Goal: Information Seeking & Learning: Understand process/instructions

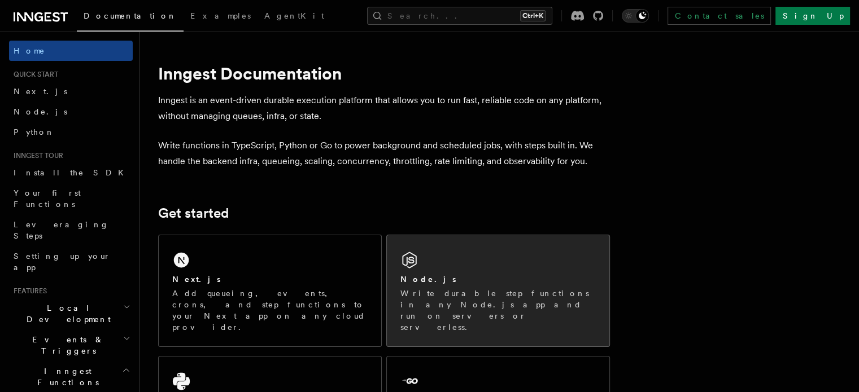
click at [585, 267] on div "Node.js Write durable step functions in any Node.js app and run on servers or s…" at bounding box center [498, 290] width 222 height 111
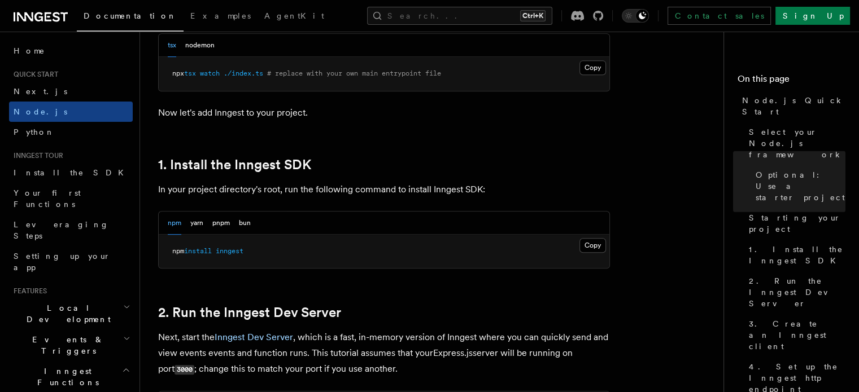
scroll to position [624, 0]
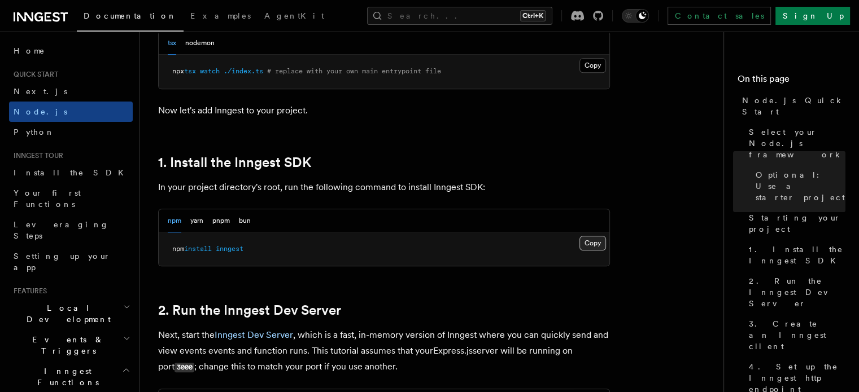
click at [587, 246] on button "Copy Copied" at bounding box center [592, 243] width 27 height 15
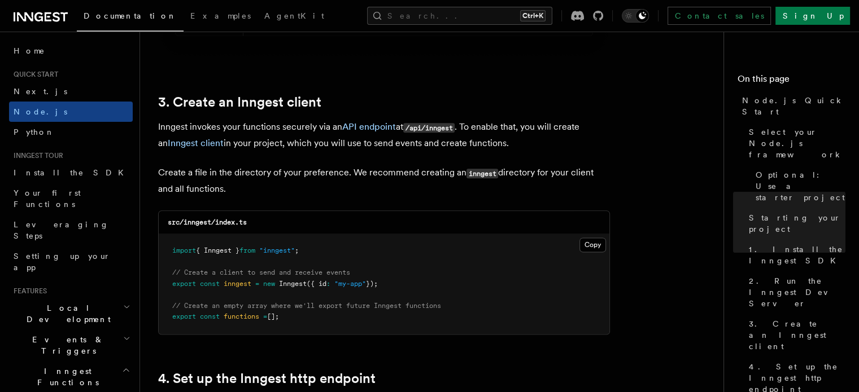
scroll to position [1411, 0]
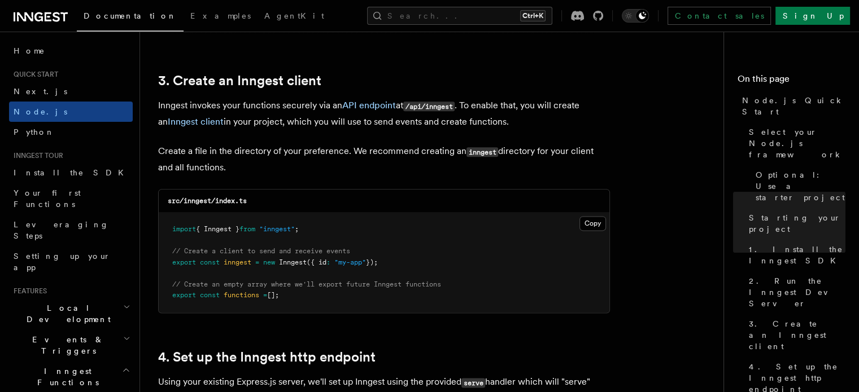
click at [321, 230] on pre "import { Inngest } from "inngest" ; // Create a client to send and receive even…" at bounding box center [384, 263] width 450 height 100
click at [587, 227] on button "Copy Copied" at bounding box center [592, 223] width 27 height 15
